Goal: Task Accomplishment & Management: Use online tool/utility

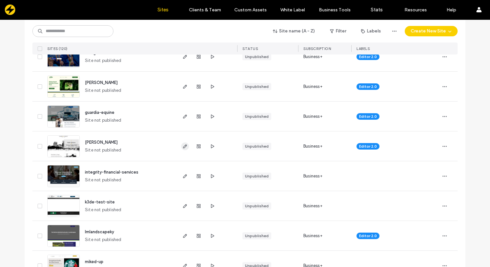
scroll to position [153, 0]
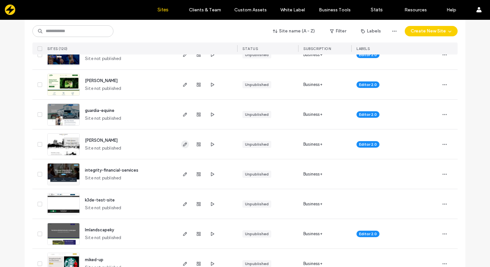
click at [182, 143] on icon "button" at bounding box center [184, 144] width 5 height 5
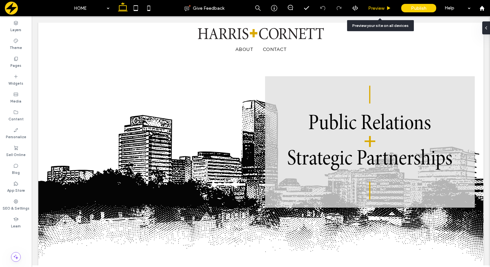
click at [374, 6] on span "Preview" at bounding box center [376, 9] width 16 height 6
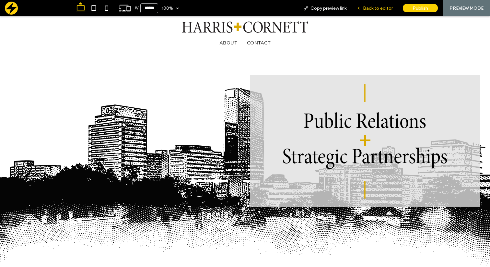
click at [377, 7] on span "Back to editor" at bounding box center [378, 9] width 30 height 6
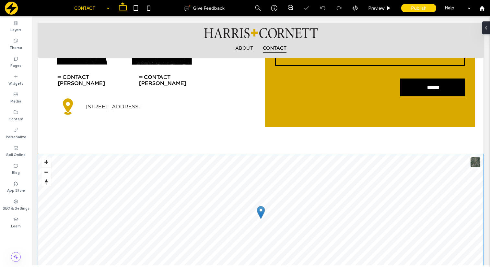
scroll to position [112, 0]
